Goal: Transaction & Acquisition: Purchase product/service

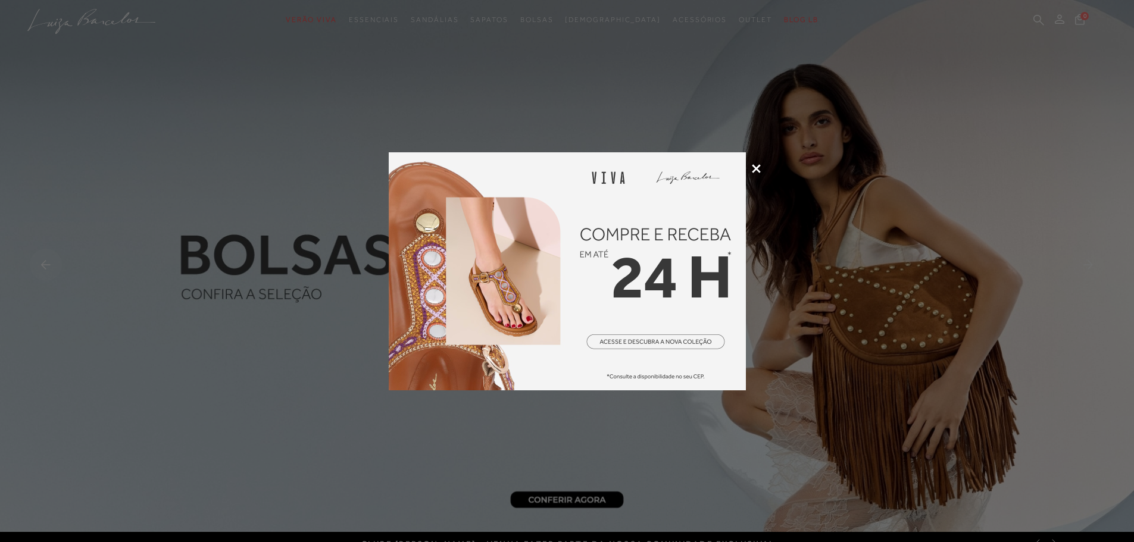
click at [1037, 12] on div at bounding box center [567, 271] width 1134 height 542
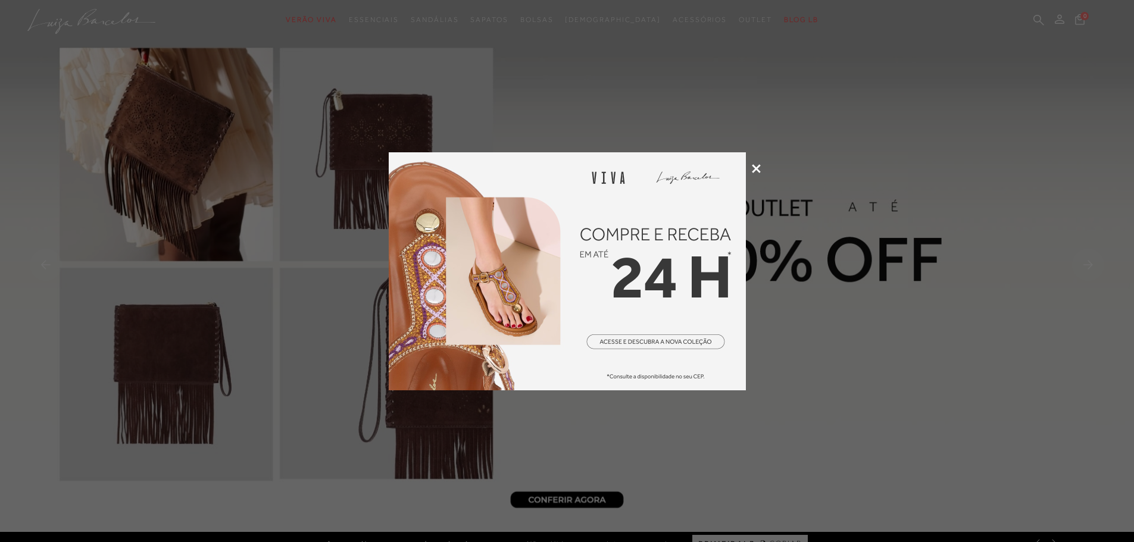
click at [762, 166] on div at bounding box center [567, 271] width 1134 height 542
click at [758, 167] on icon at bounding box center [756, 168] width 9 height 9
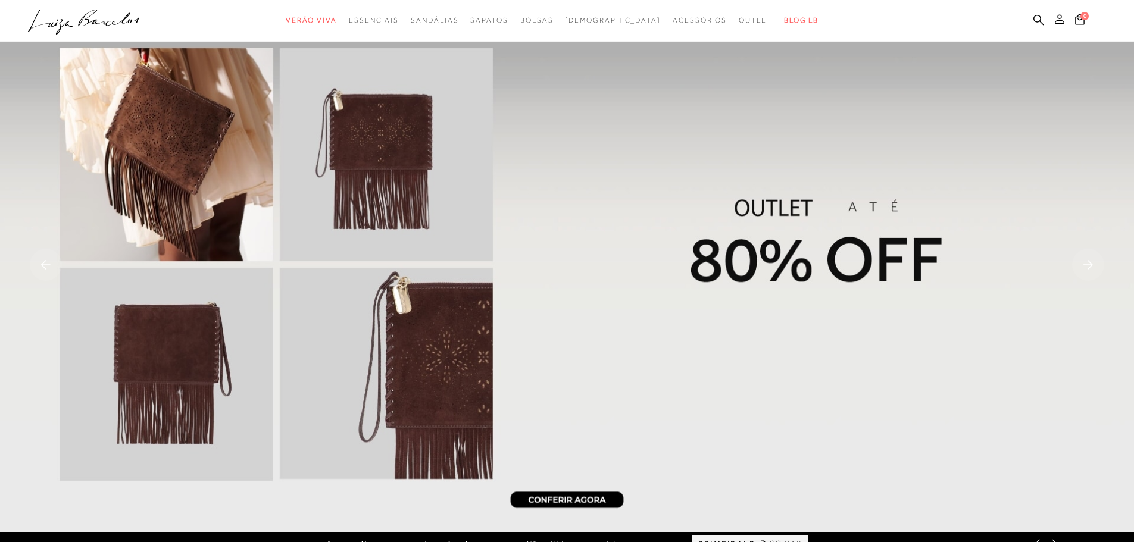
click at [1031, 19] on ul ".a{fill-rule:evenodd;} Verão Viva Em alta Favoritos das Influenciadoras Apostas…" at bounding box center [558, 21] width 1060 height 22
click at [1035, 19] on icon at bounding box center [1038, 19] width 11 height 11
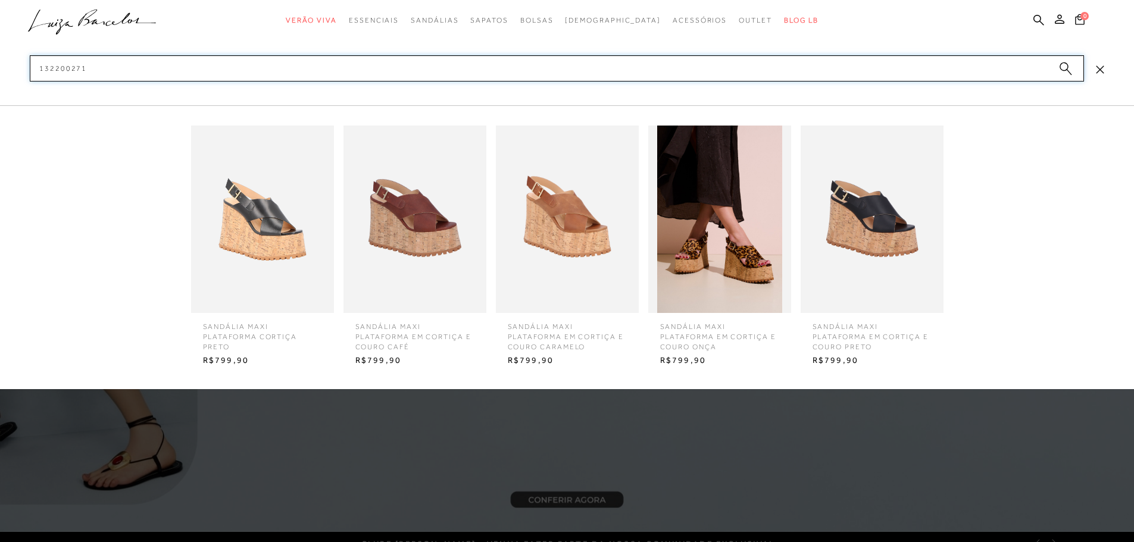
type input "132200271"
click at [249, 216] on img at bounding box center [262, 220] width 143 height 188
